Goal: Transaction & Acquisition: Purchase product/service

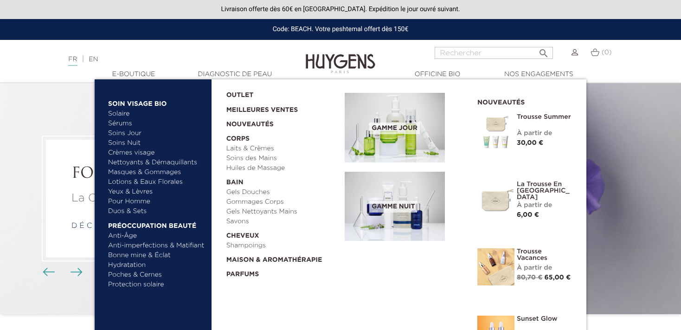
click at [131, 120] on link "Sérums" at bounding box center [156, 124] width 97 height 10
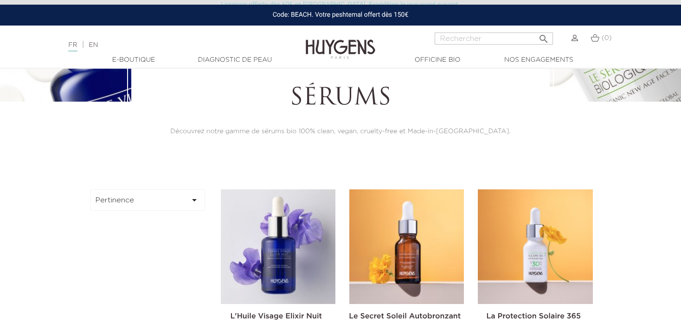
scroll to position [245, 0]
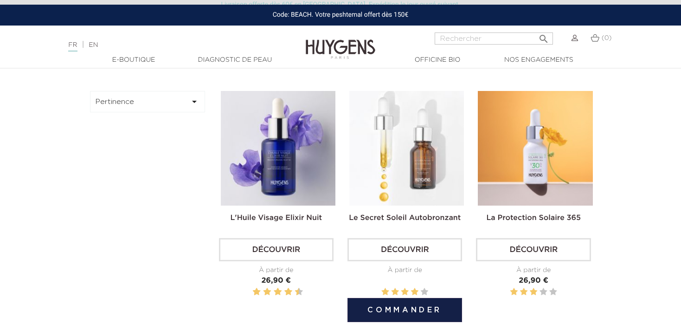
click at [406, 156] on img at bounding box center [406, 148] width 115 height 115
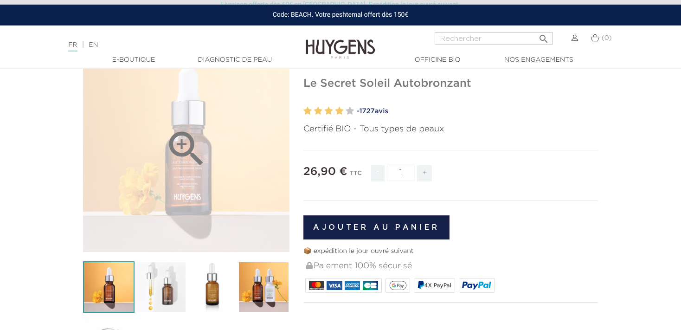
scroll to position [98, 0]
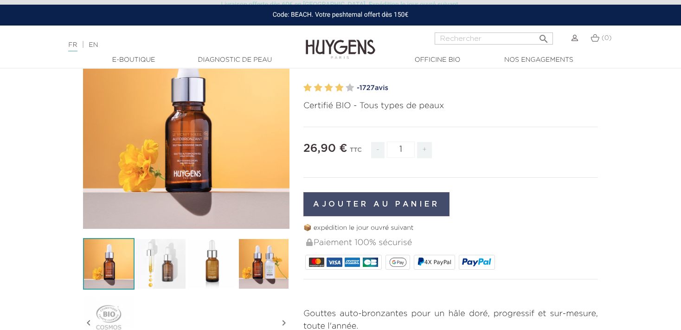
click at [367, 207] on button "Ajouter au panier" at bounding box center [376, 204] width 146 height 24
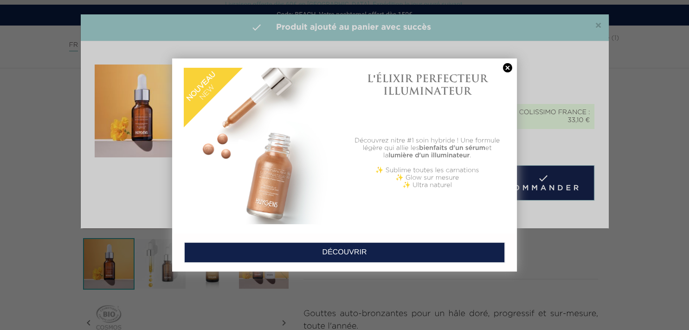
click at [507, 66] on link at bounding box center [507, 68] width 13 height 10
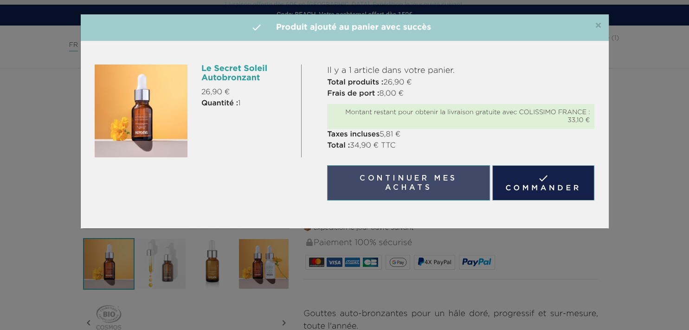
click at [452, 183] on button "Continuer mes achats" at bounding box center [408, 182] width 162 height 35
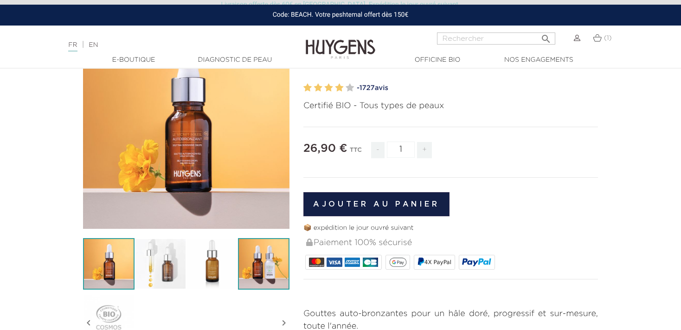
click at [261, 269] on img at bounding box center [263, 263] width 51 height 51
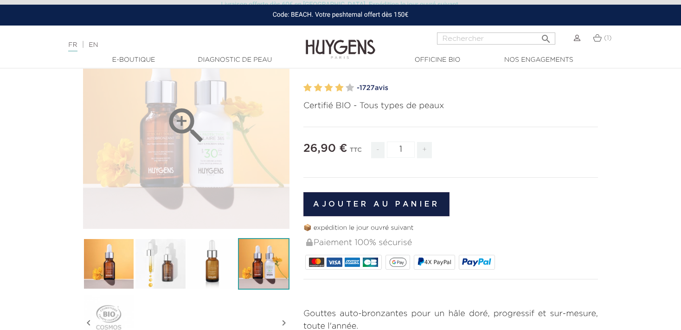
click at [207, 147] on icon "" at bounding box center [186, 125] width 46 height 46
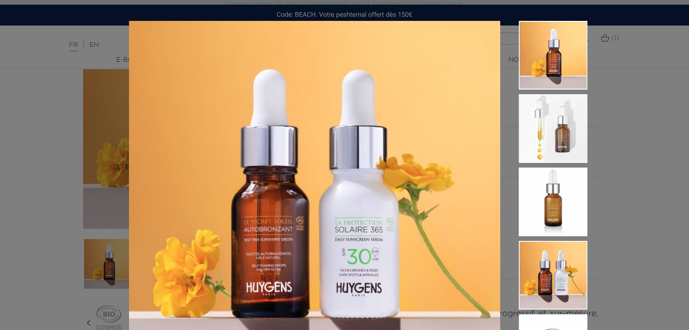
click at [644, 63] on div "Certifié BIO - Tous types de peaux" at bounding box center [344, 165] width 689 height 330
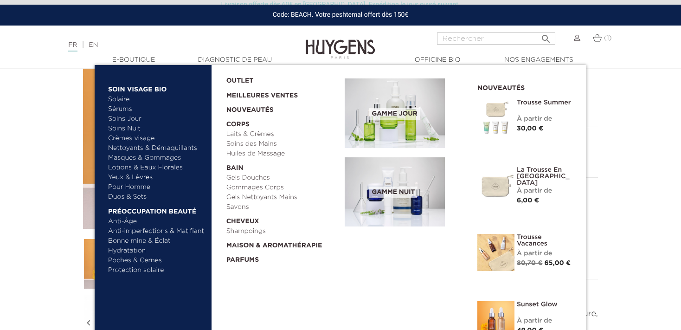
click at [128, 118] on link "Soins Jour" at bounding box center [156, 119] width 97 height 10
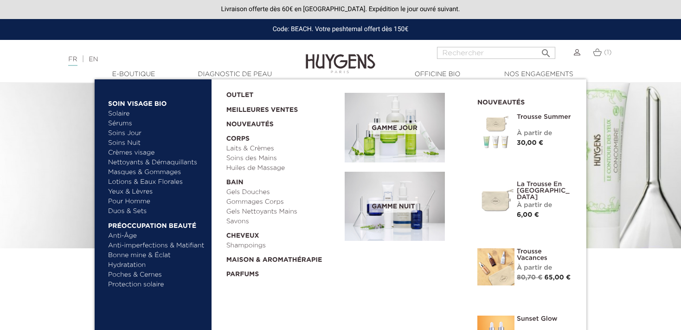
click at [133, 153] on link "Crèmes visage" at bounding box center [156, 153] width 97 height 10
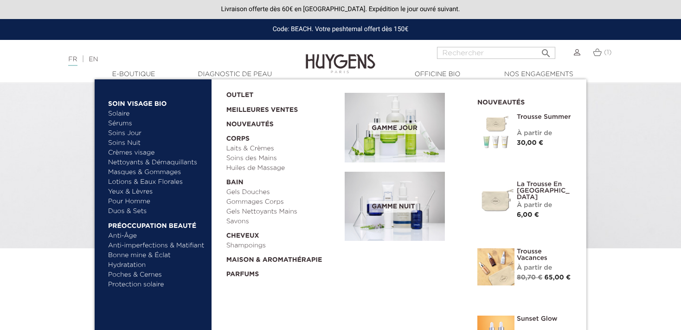
click at [144, 180] on link "Lotions & Eaux Florales" at bounding box center [156, 182] width 97 height 10
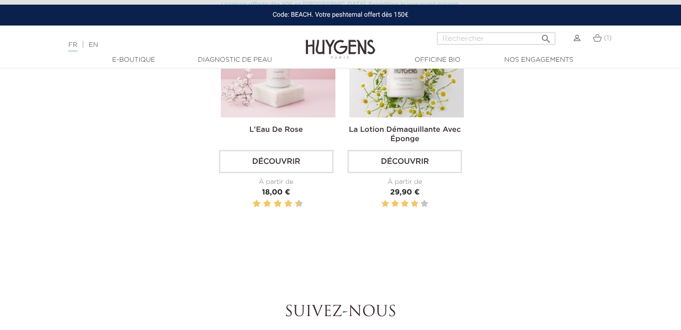
scroll to position [245, 0]
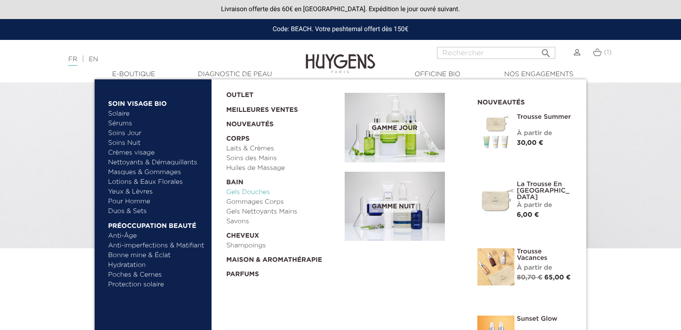
click at [252, 190] on link "Gels Douches" at bounding box center [282, 192] width 112 height 10
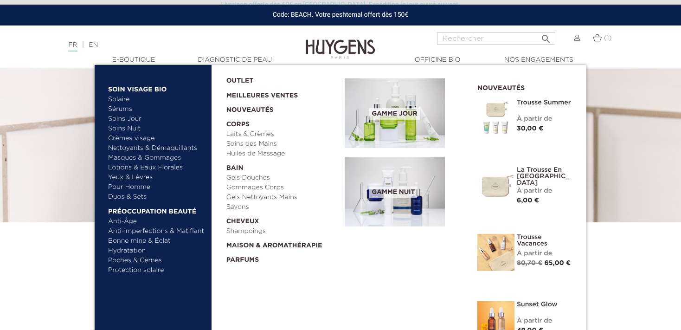
scroll to position [49, 0]
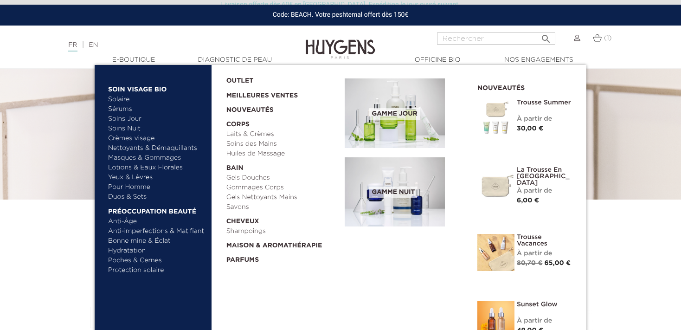
click at [504, 113] on img at bounding box center [495, 117] width 37 height 37
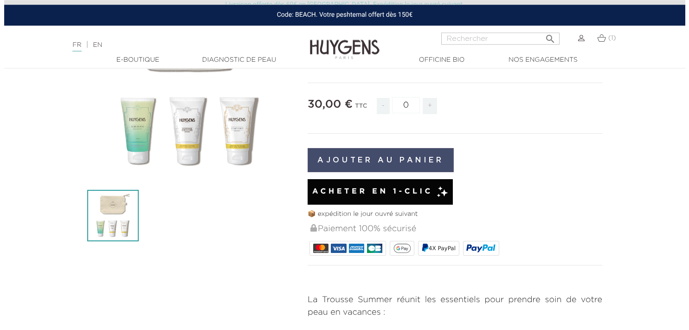
scroll to position [147, 0]
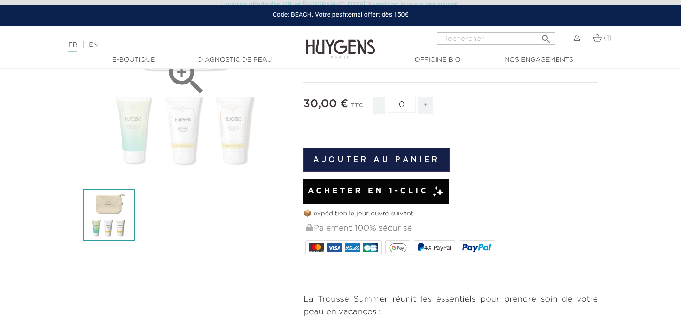
click at [145, 147] on div "" at bounding box center [186, 77] width 206 height 206
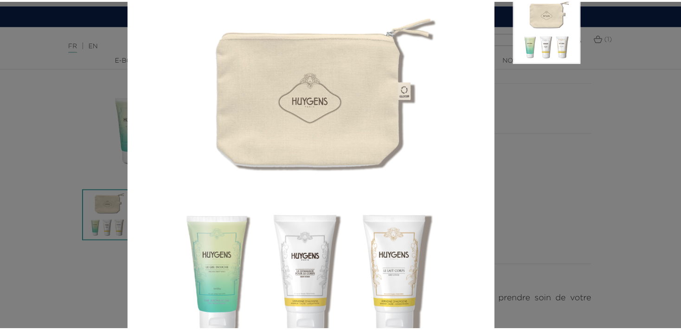
scroll to position [0, 0]
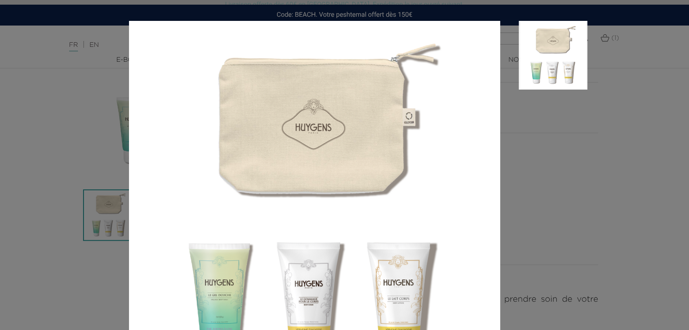
click at [549, 129] on aside at bounding box center [543, 217] width 87 height 392
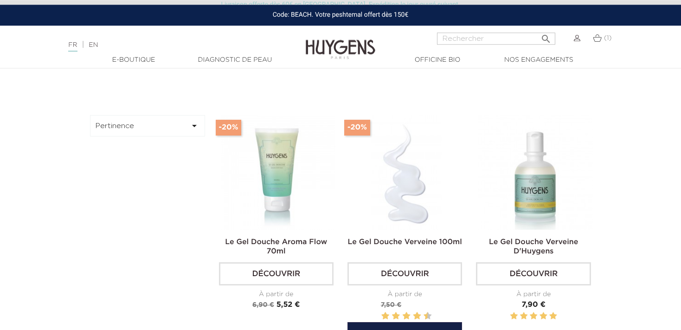
scroll to position [49, 0]
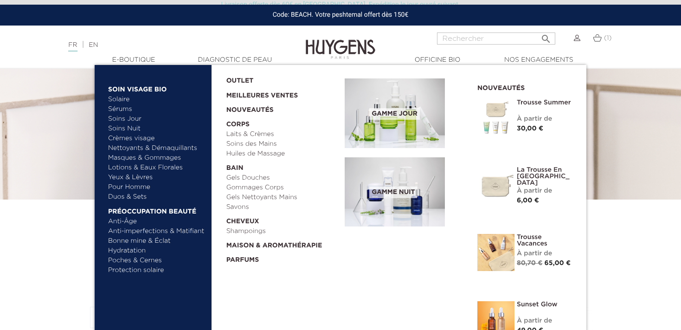
click at [507, 251] on img at bounding box center [495, 252] width 37 height 37
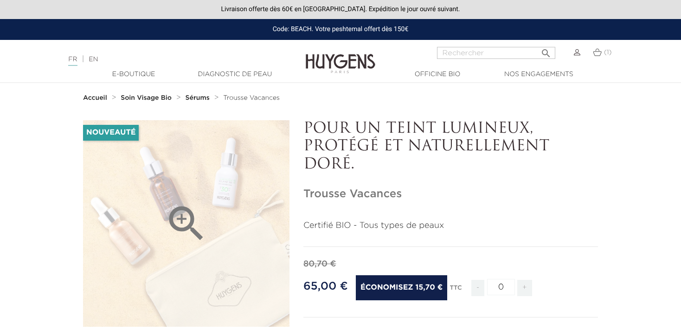
click at [182, 225] on icon "" at bounding box center [186, 223] width 46 height 46
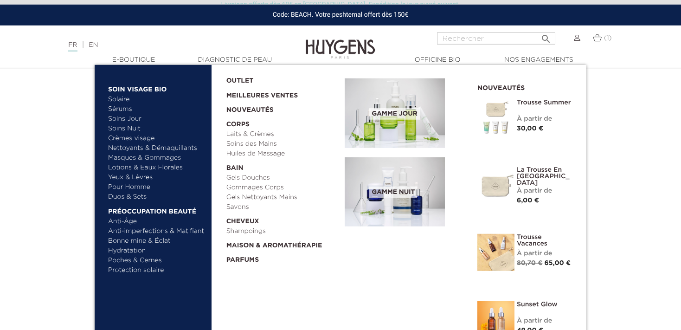
scroll to position [588, 0]
drag, startPoint x: 428, startPoint y: 272, endPoint x: 458, endPoint y: 140, distance: 135.5
click at [453, 148] on ul "  Soin Visage Bio Solaire   " at bounding box center [279, 170] width 369 height 210
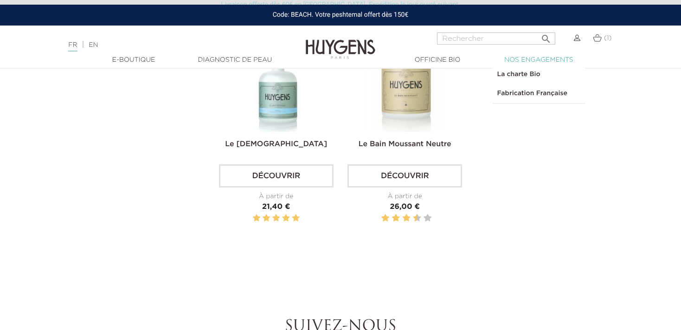
drag, startPoint x: 489, startPoint y: 71, endPoint x: 513, endPoint y: 60, distance: 26.4
click at [513, 60] on ul "  E-Boutique  " at bounding box center [340, 60] width 529 height 10
drag, startPoint x: 170, startPoint y: 123, endPoint x: 130, endPoint y: 108, distance: 43.1
click at [167, 121] on div "Pertinence  Pertinence Nom, A à Z Nom, Z à A Prix, croissant Prix, décroissant…" at bounding box center [340, 27] width 529 height 518
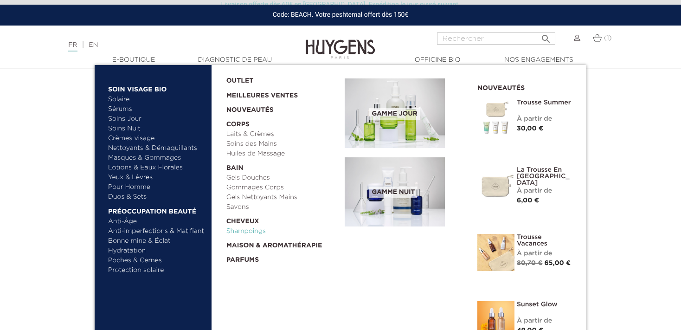
click at [231, 227] on link "Shampoings" at bounding box center [282, 231] width 112 height 10
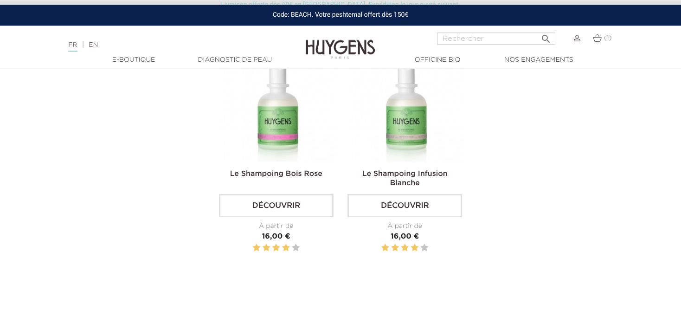
scroll to position [343, 0]
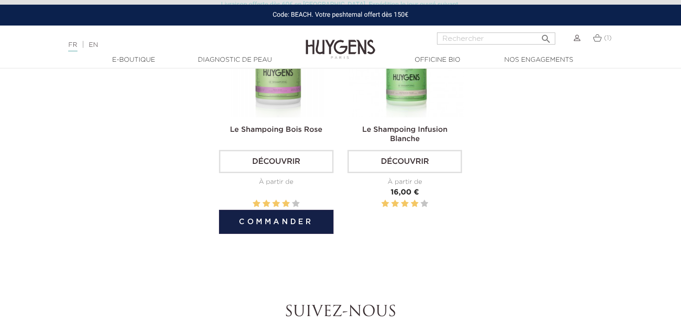
click at [290, 158] on link "Découvrir" at bounding box center [276, 161] width 115 height 23
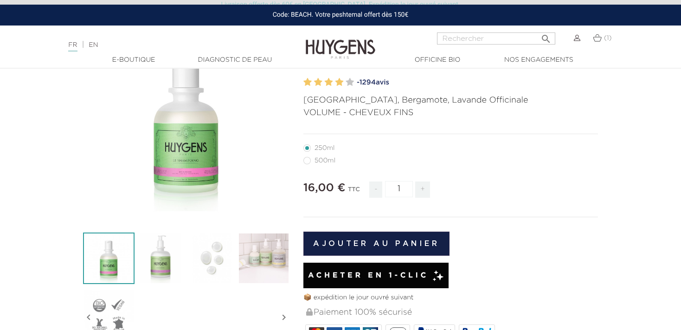
scroll to position [147, 0]
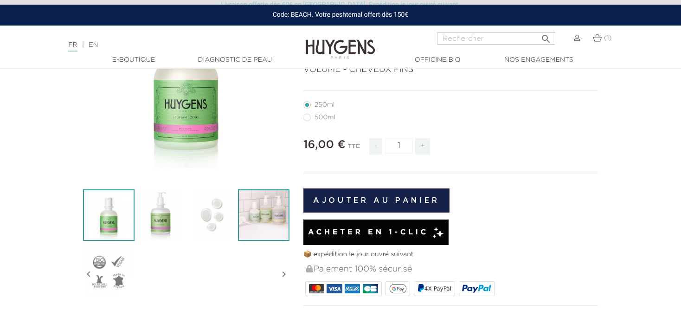
click at [270, 220] on img at bounding box center [263, 214] width 51 height 51
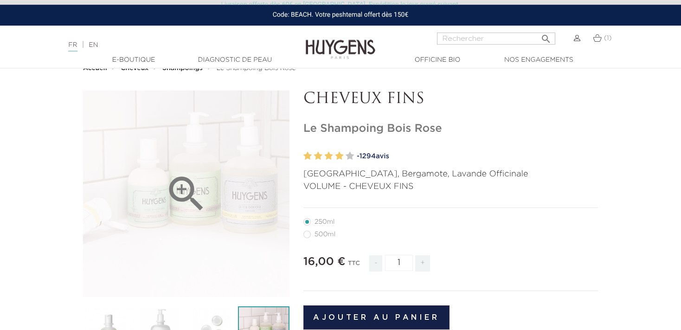
scroll to position [0, 0]
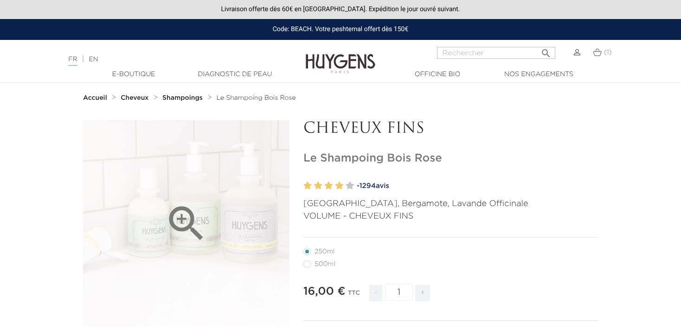
click at [182, 211] on icon "" at bounding box center [186, 223] width 46 height 46
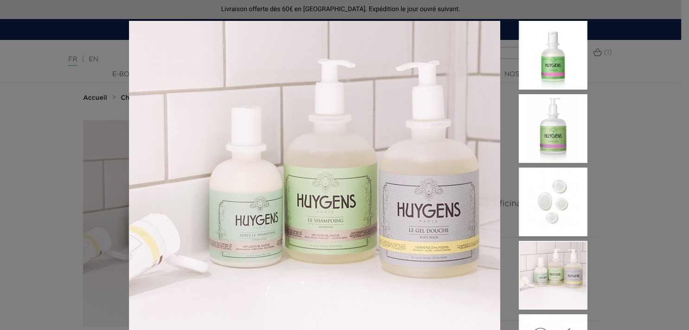
click at [19, 131] on div "Bois de Rose, Bergamote, Lavande Officinale VOLUME - CHEVEUX FINS" at bounding box center [344, 165] width 689 height 330
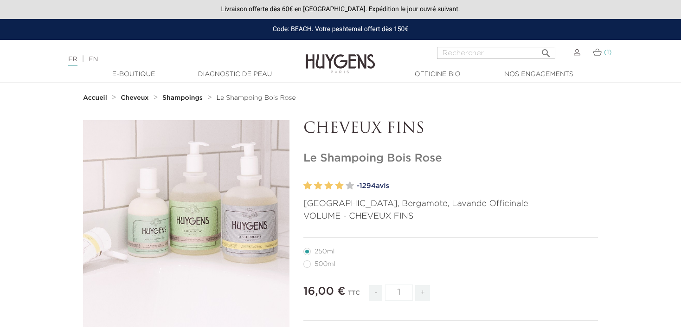
click at [598, 55] on img at bounding box center [597, 52] width 9 height 8
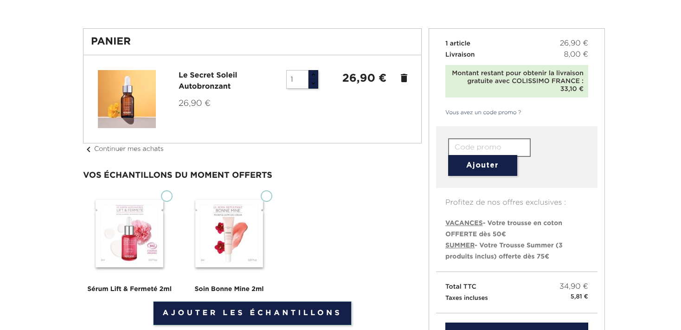
scroll to position [112, 0]
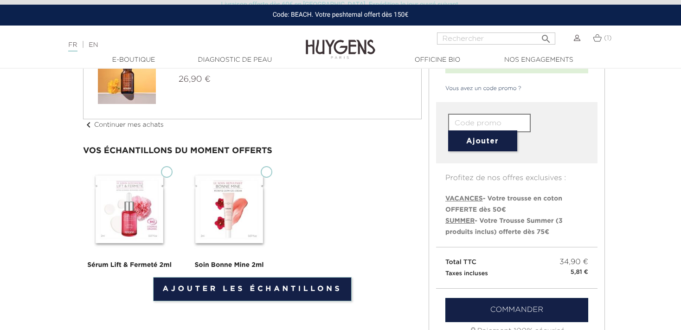
click at [163, 168] on input "Sérum Lift & Fermeté 2ml" at bounding box center [167, 172] width 12 height 12
checkbox input "true"
click at [268, 175] on input "Soin Bonne Mine 2ml" at bounding box center [267, 172] width 12 height 12
checkbox input "true"
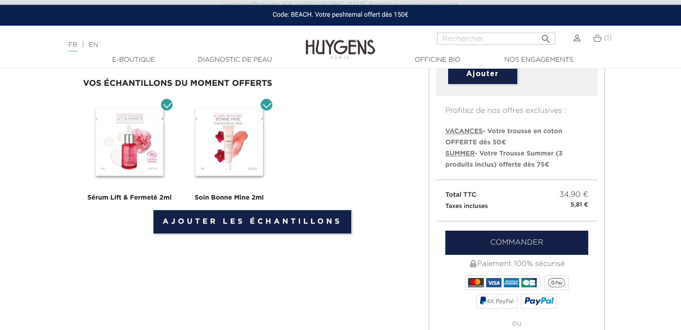
scroll to position [210, 0]
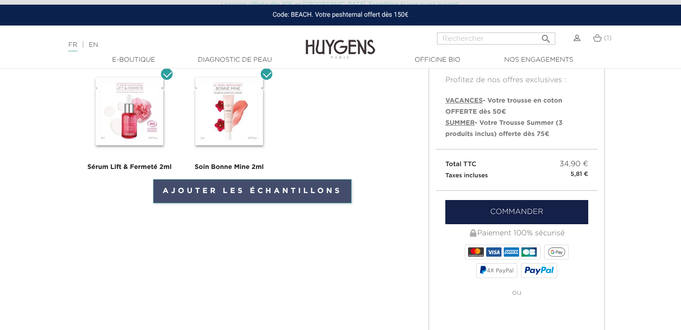
click at [244, 192] on link "Ajouter les échantillons" at bounding box center [252, 191] width 199 height 24
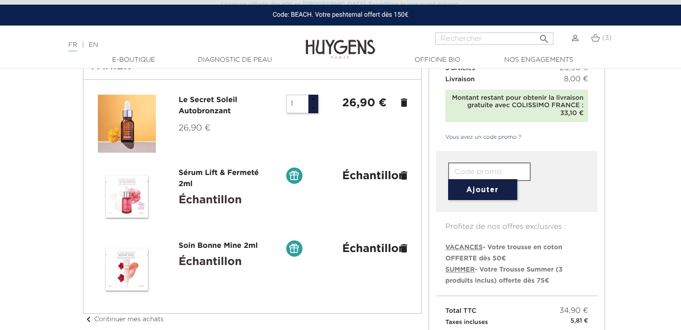
scroll to position [14, 0]
